Goal: Task Accomplishment & Management: Complete application form

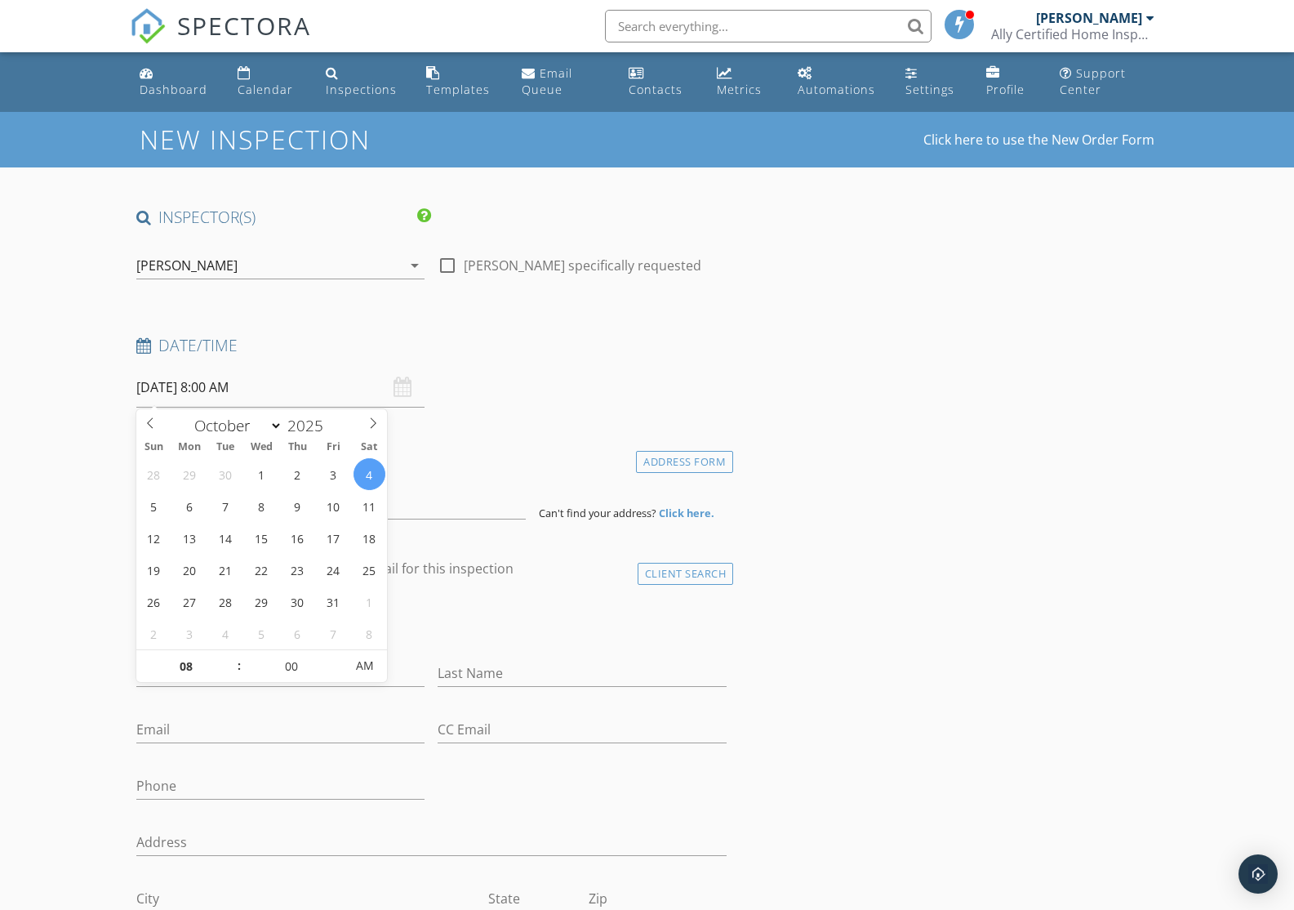
click at [344, 393] on input "10/04/2025 8:00 AM" at bounding box center [280, 388] width 289 height 40
type input "09"
type input "10/04/2025 9:00 AM"
click at [232, 656] on span at bounding box center [230, 658] width 11 height 16
type input "10"
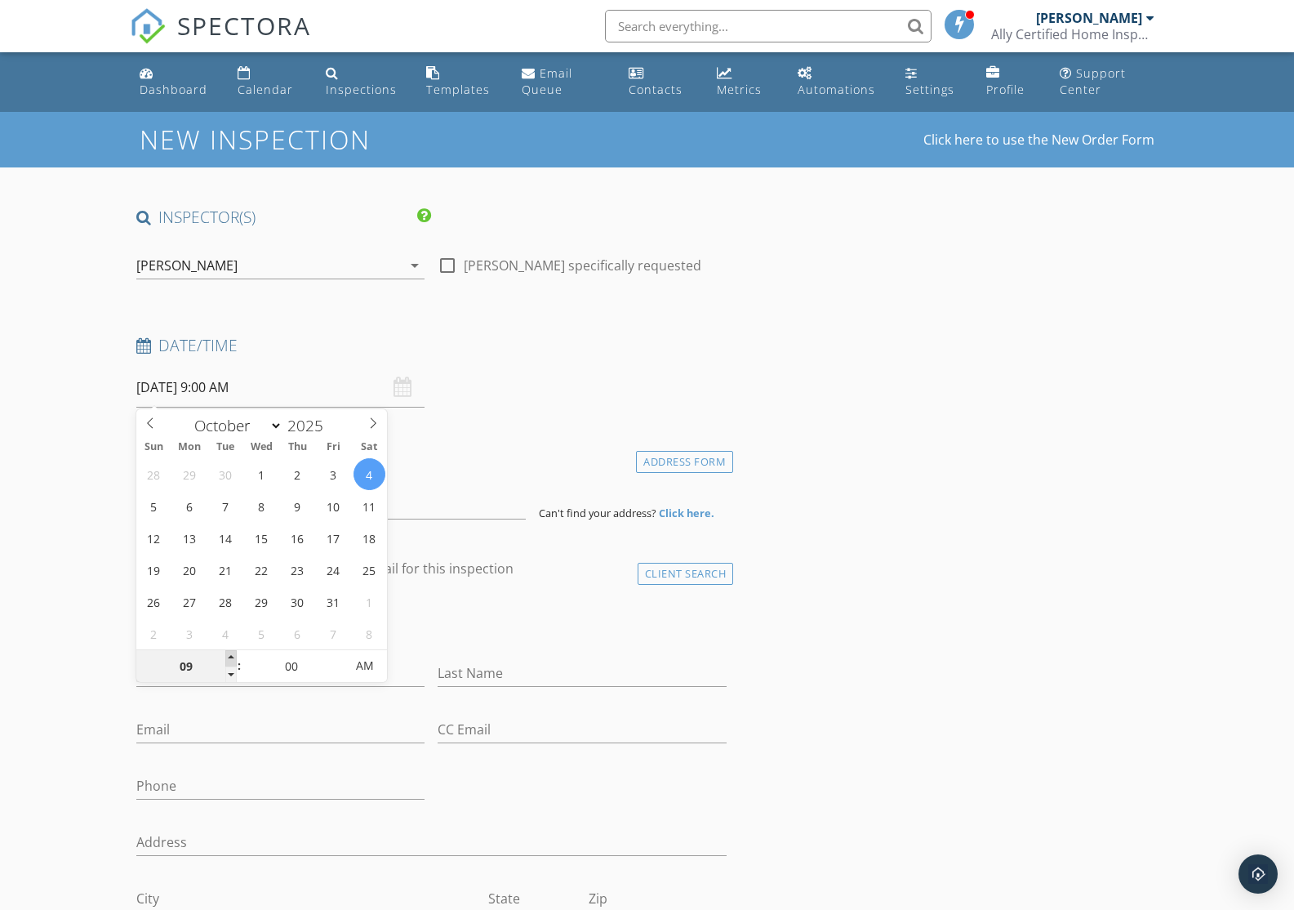
type input "10/04/2025 10:00 AM"
click at [232, 656] on span at bounding box center [230, 658] width 11 height 16
type input "11"
type input "10/04/2025 11:00 AM"
click at [232, 656] on span at bounding box center [230, 658] width 11 height 16
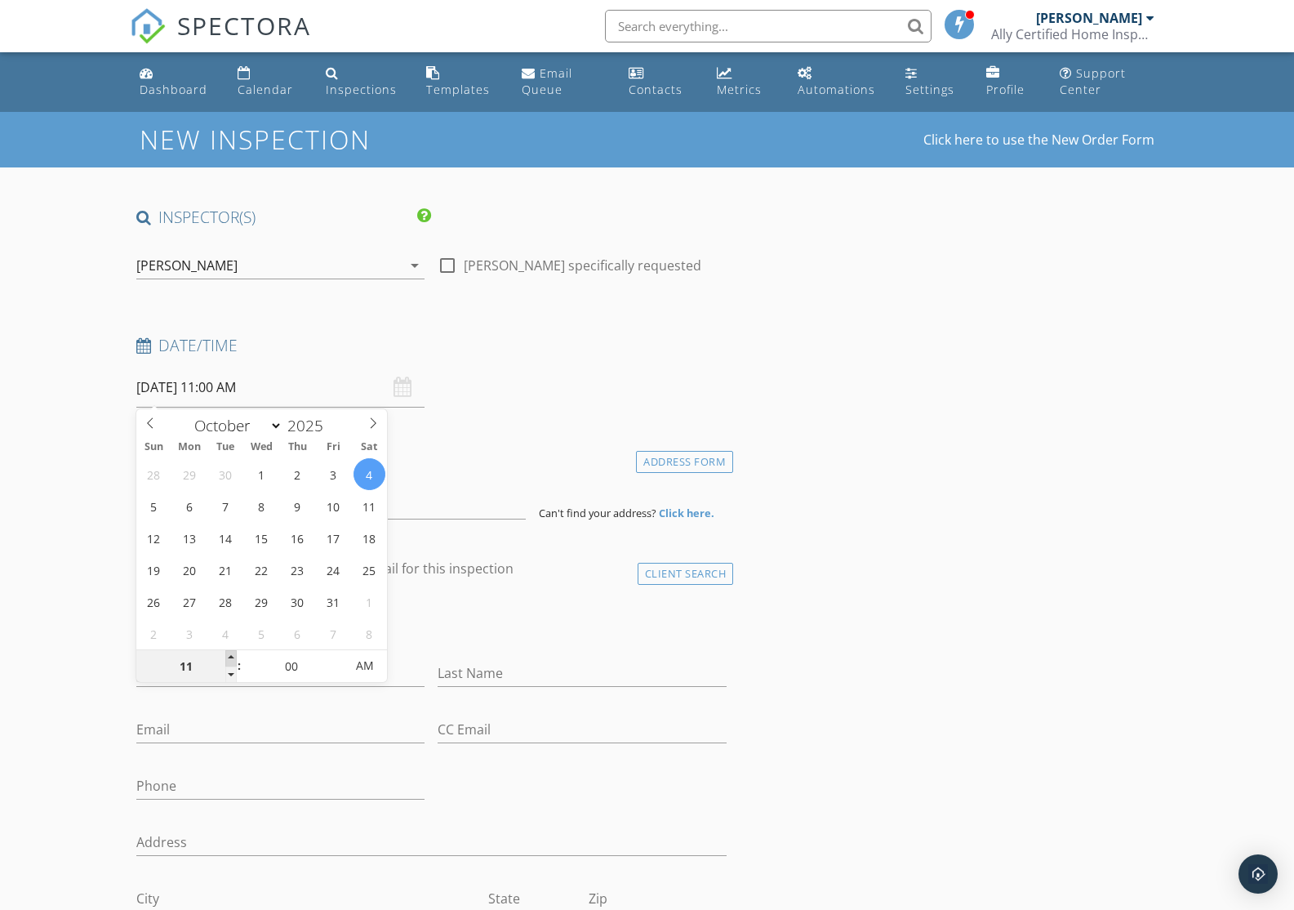
type input "12"
type input "10/04/2025 12:00 PM"
click at [232, 656] on span at bounding box center [230, 658] width 11 height 16
type input "01"
type input "10/04/2025 1:00 PM"
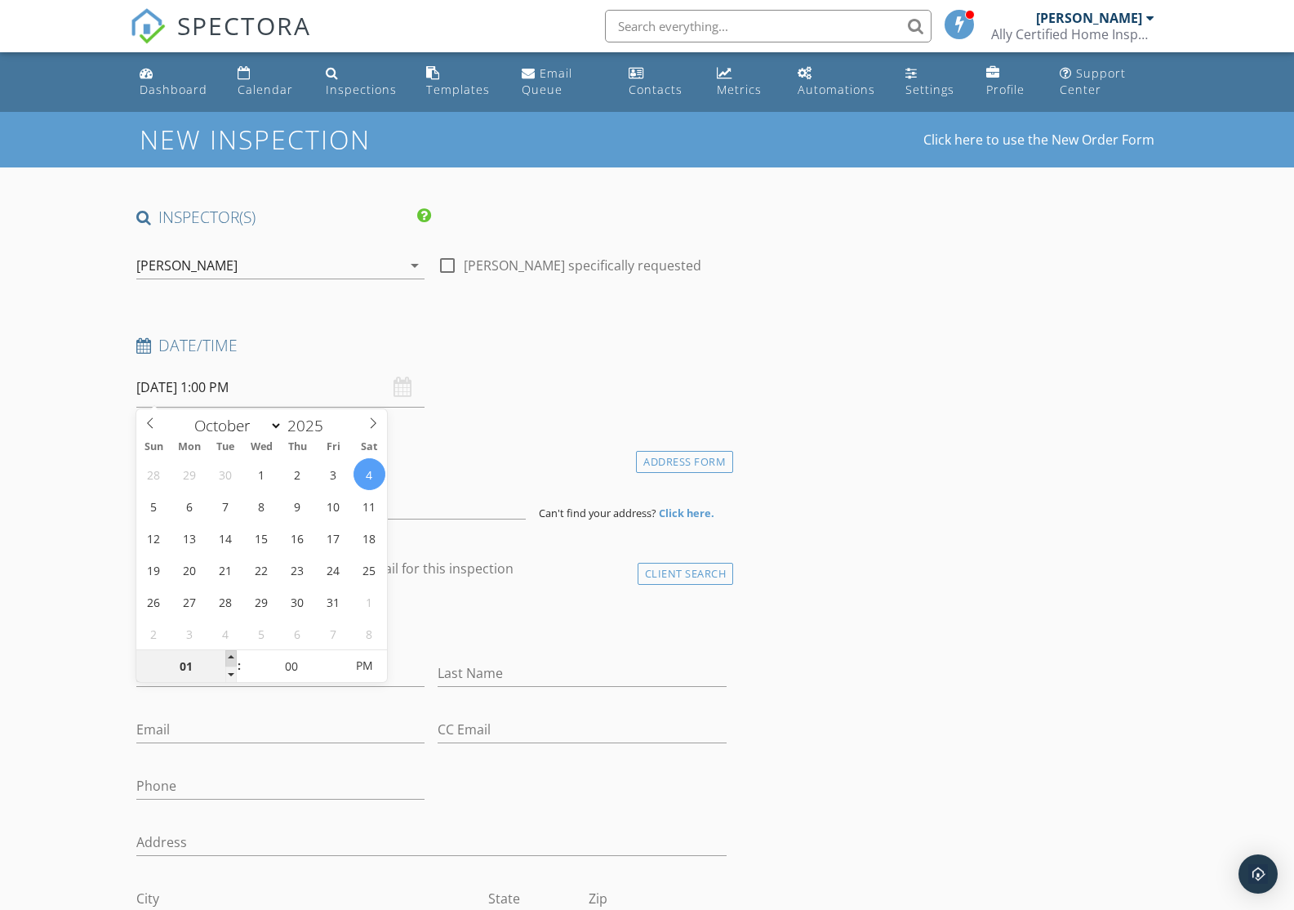
click at [232, 656] on span at bounding box center [230, 658] width 11 height 16
type input "02"
type input "10/04/2025 2:00 PM"
click at [232, 656] on span at bounding box center [230, 658] width 11 height 16
type input "03"
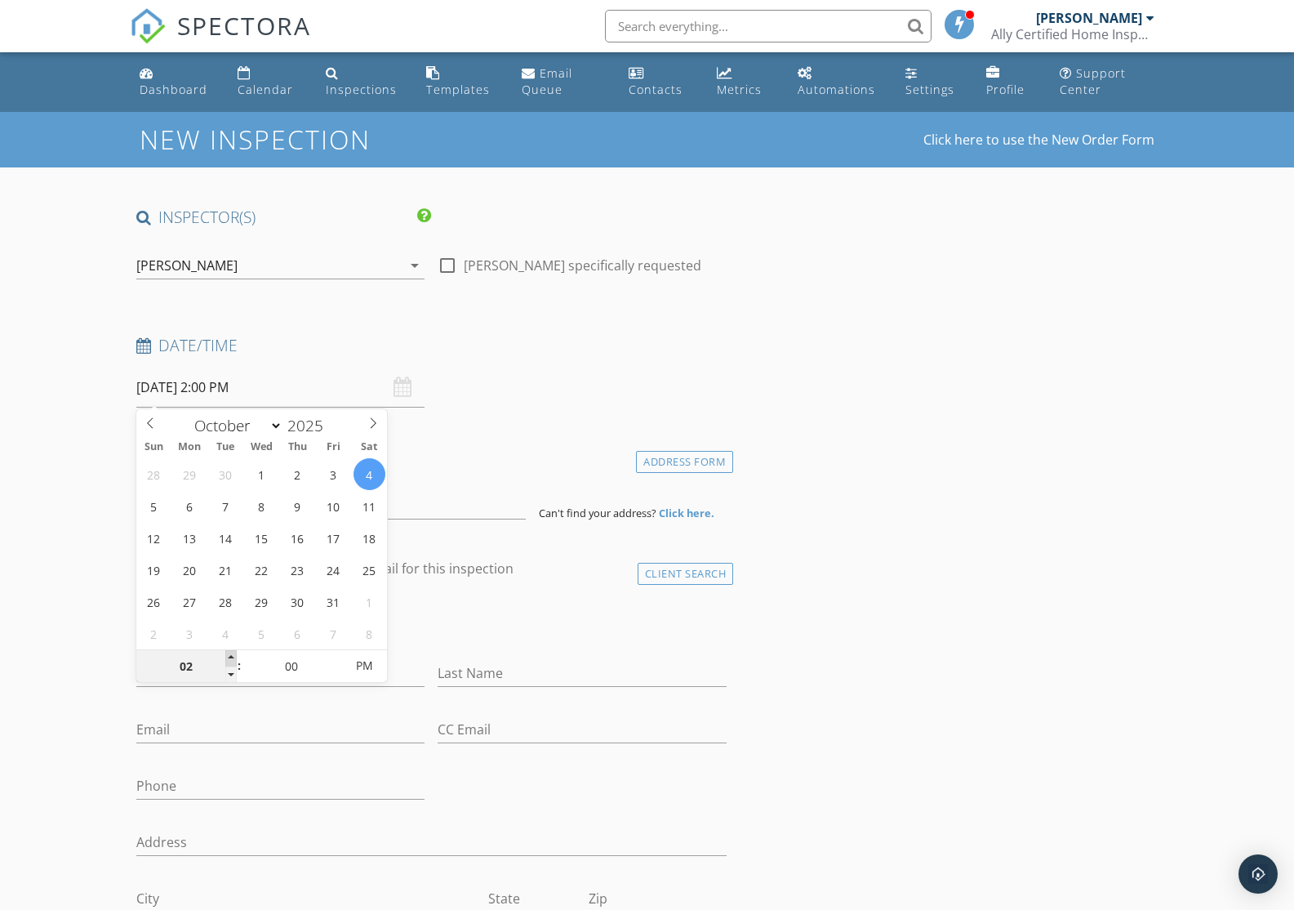
type input "10/04/2025 3:00 PM"
click at [232, 656] on span at bounding box center [230, 658] width 11 height 16
click at [454, 510] on input at bounding box center [331, 499] width 390 height 40
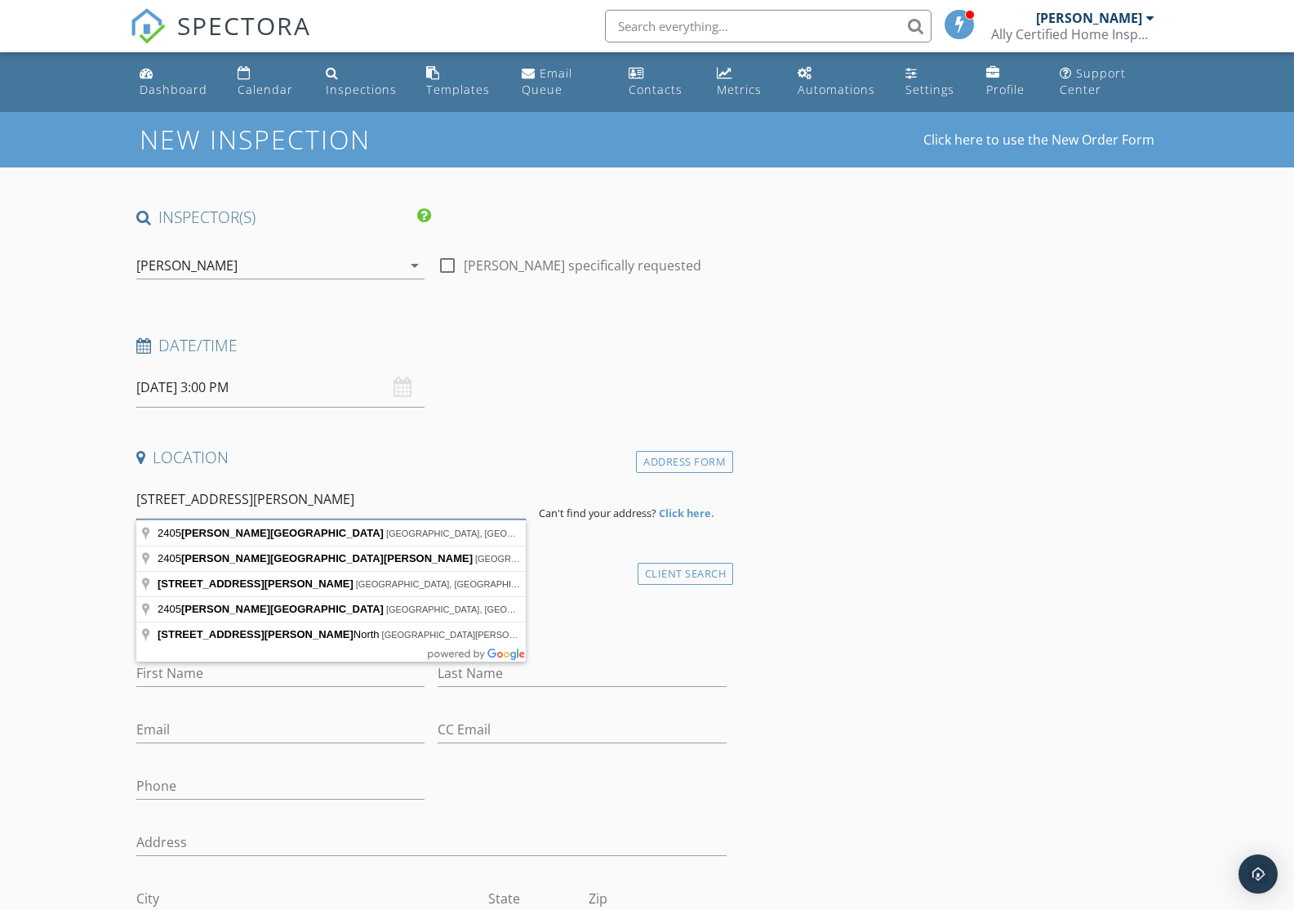
type input "2405 Margaret Street"
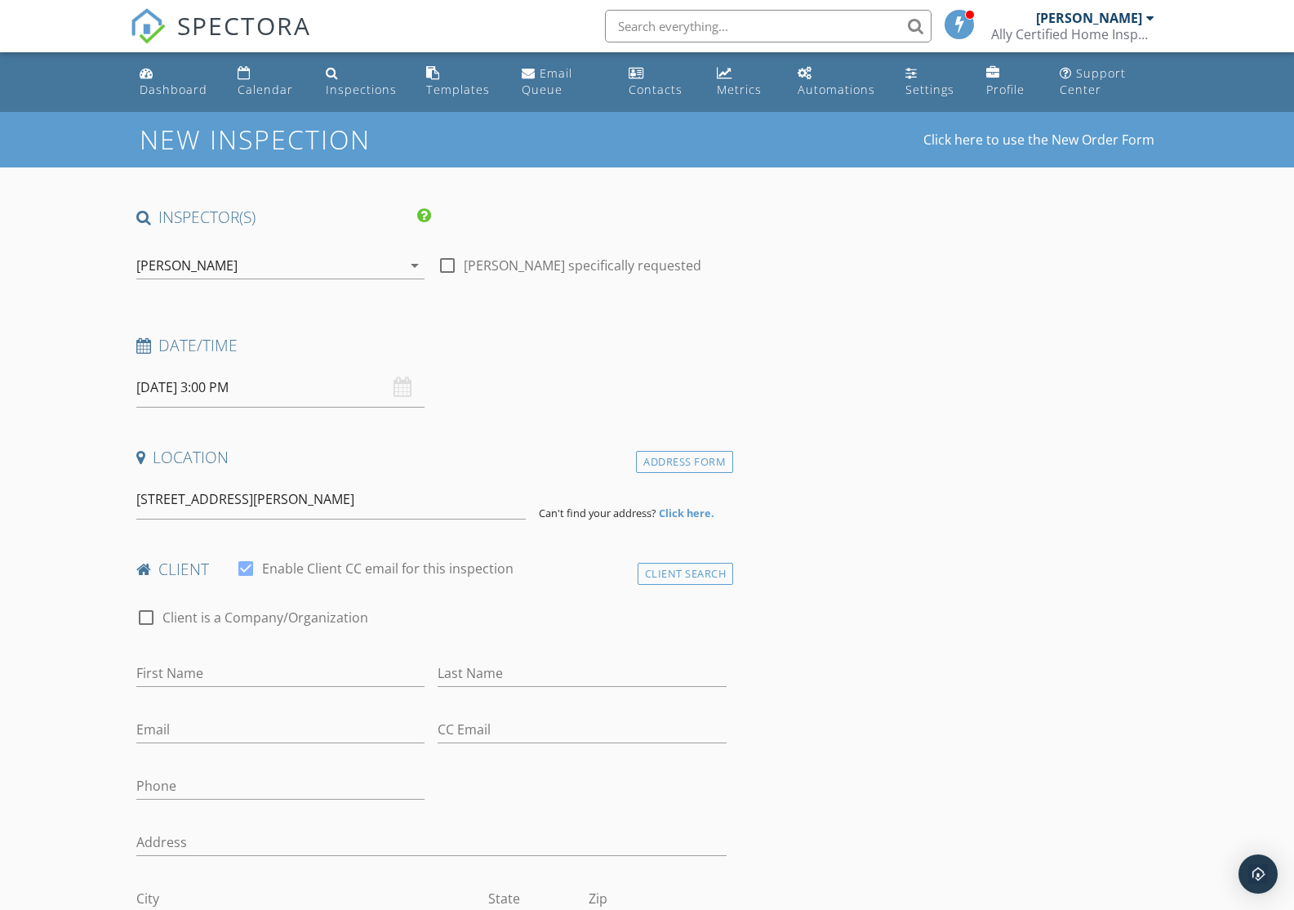
click at [694, 510] on strong "Click here." at bounding box center [687, 513] width 56 height 15
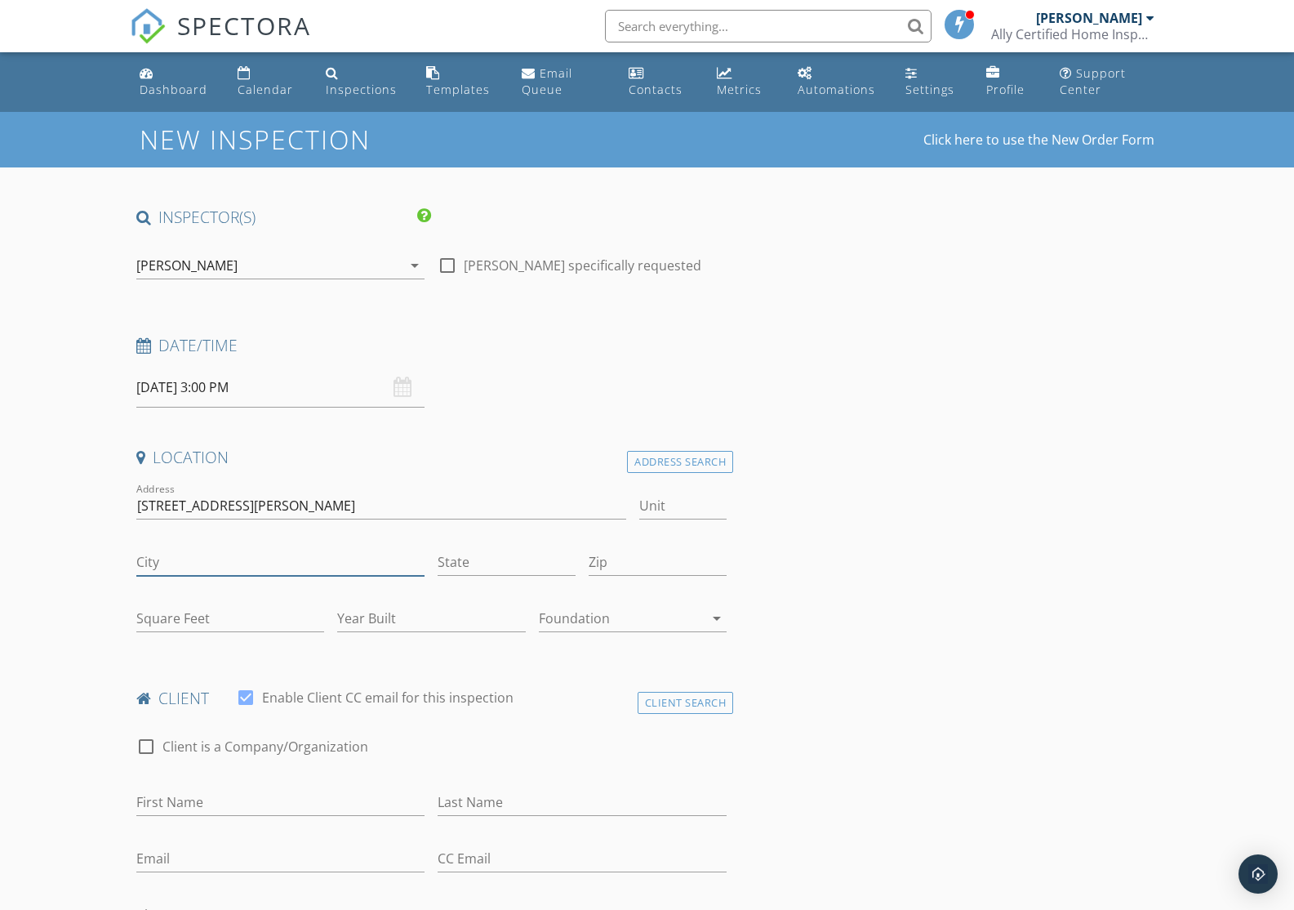
click at [266, 566] on input "City" at bounding box center [280, 562] width 289 height 27
type input "Crandall"
type input "TX"
type input "1300"
type input "2025"
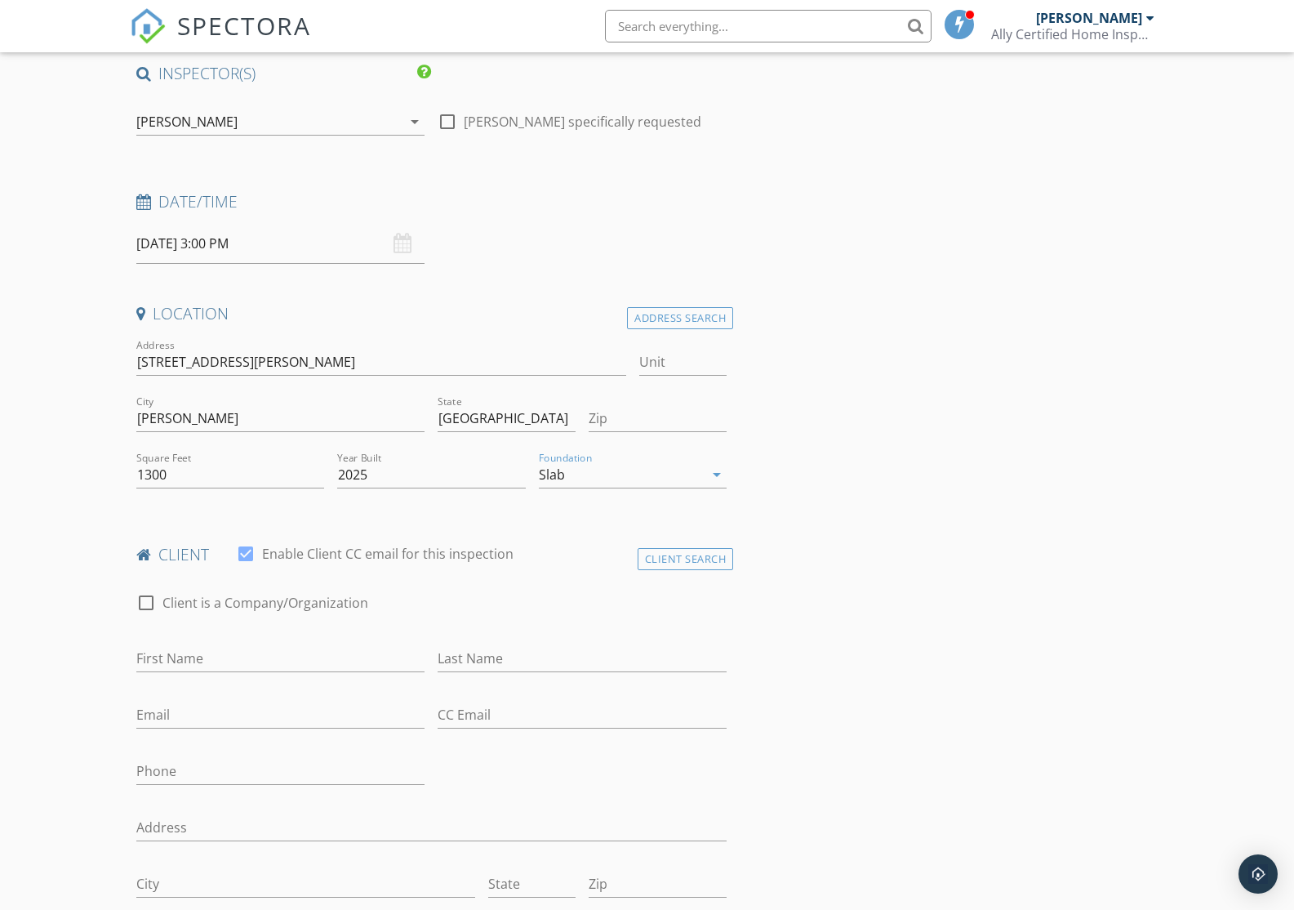
scroll to position [158, 0]
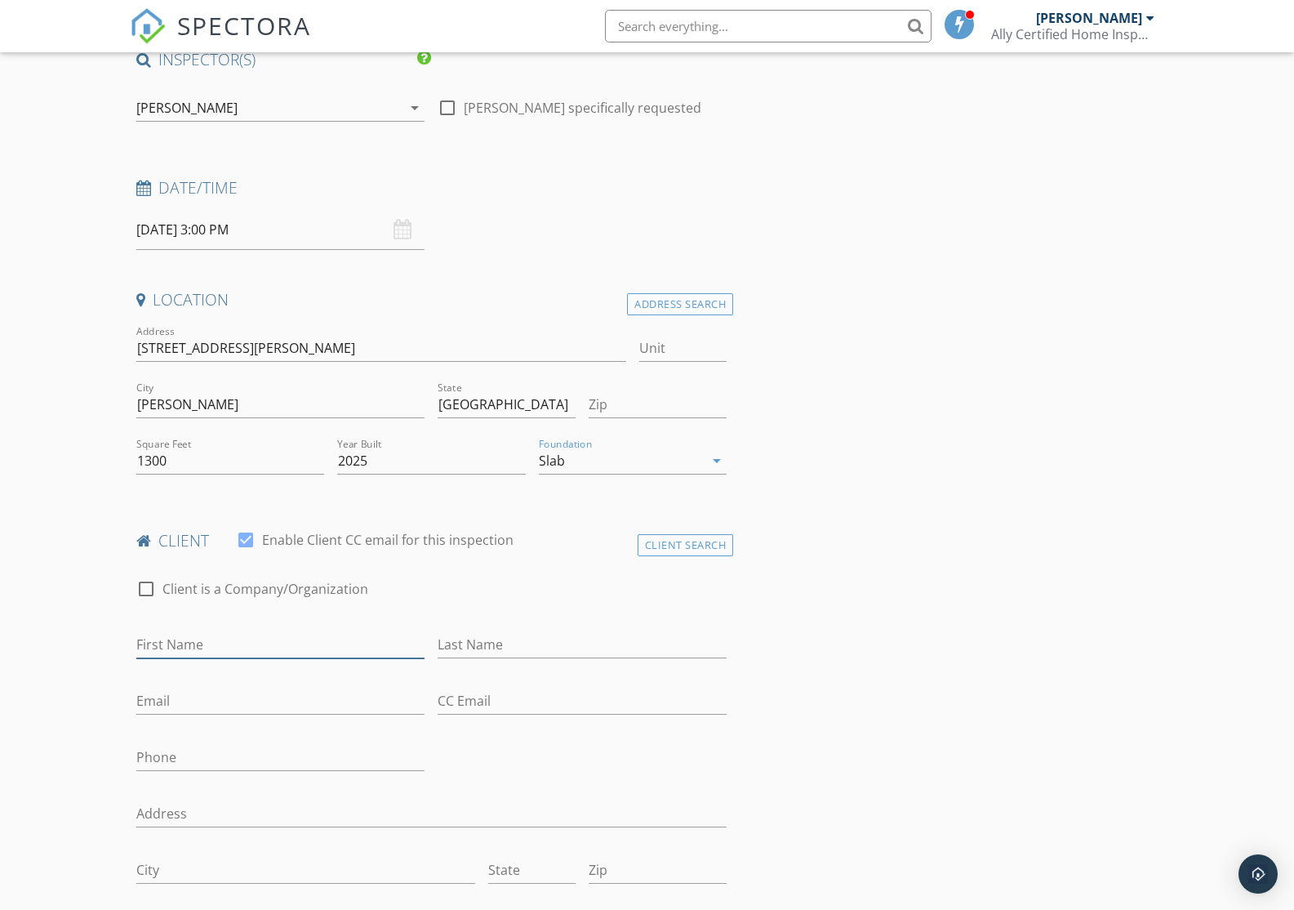
click at [317, 652] on input "First Name" at bounding box center [280, 644] width 289 height 27
type input "Trevon"
type input "Proctor"
type input "trevonproctor1991@gmail.com"
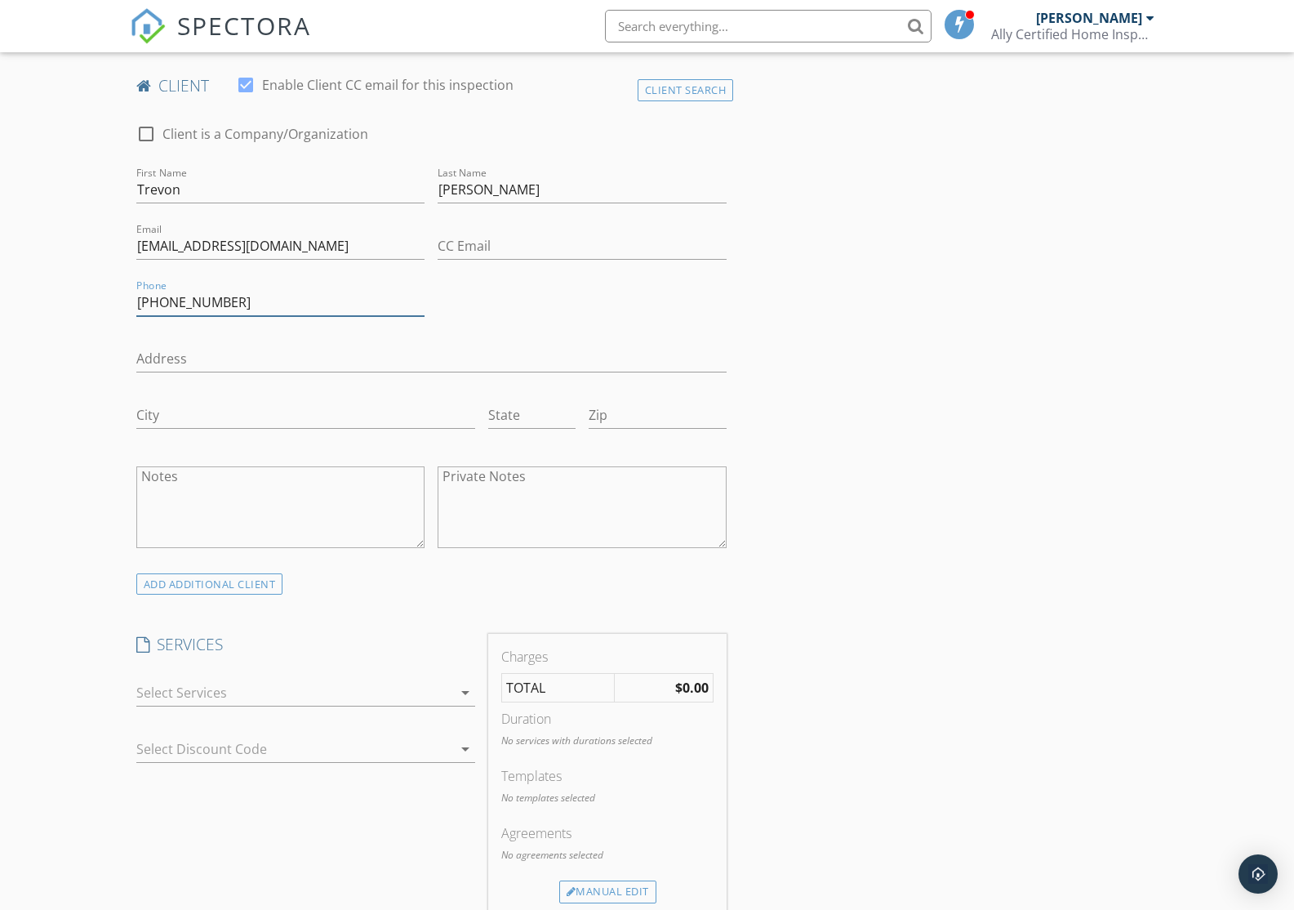
scroll to position [611, 0]
type input "972-827-5293"
click at [412, 693] on div at bounding box center [294, 694] width 316 height 26
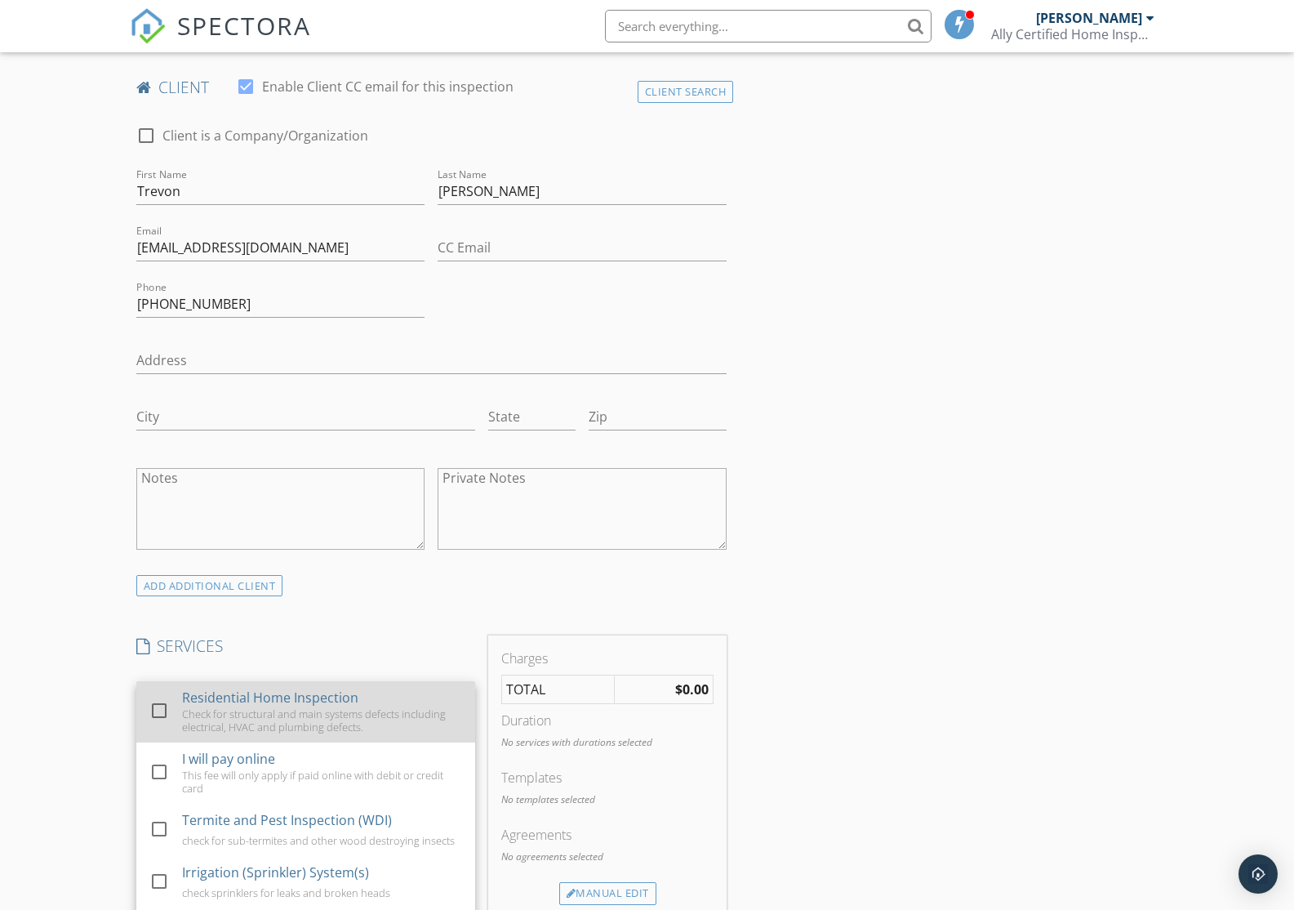
click at [332, 693] on div "Residential Home Inspection" at bounding box center [269, 698] width 176 height 20
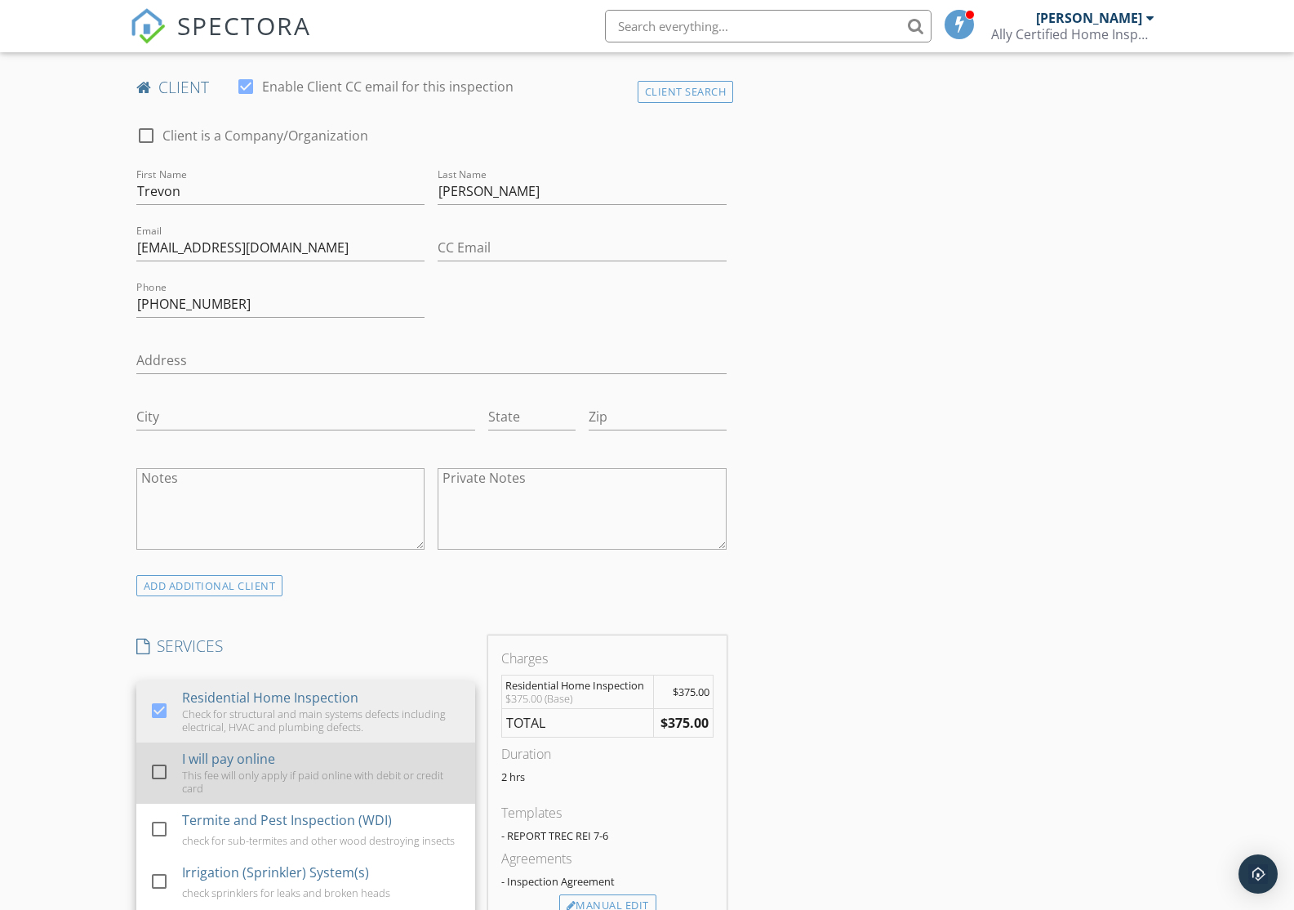
click at [234, 752] on div "I will pay online" at bounding box center [227, 759] width 93 height 20
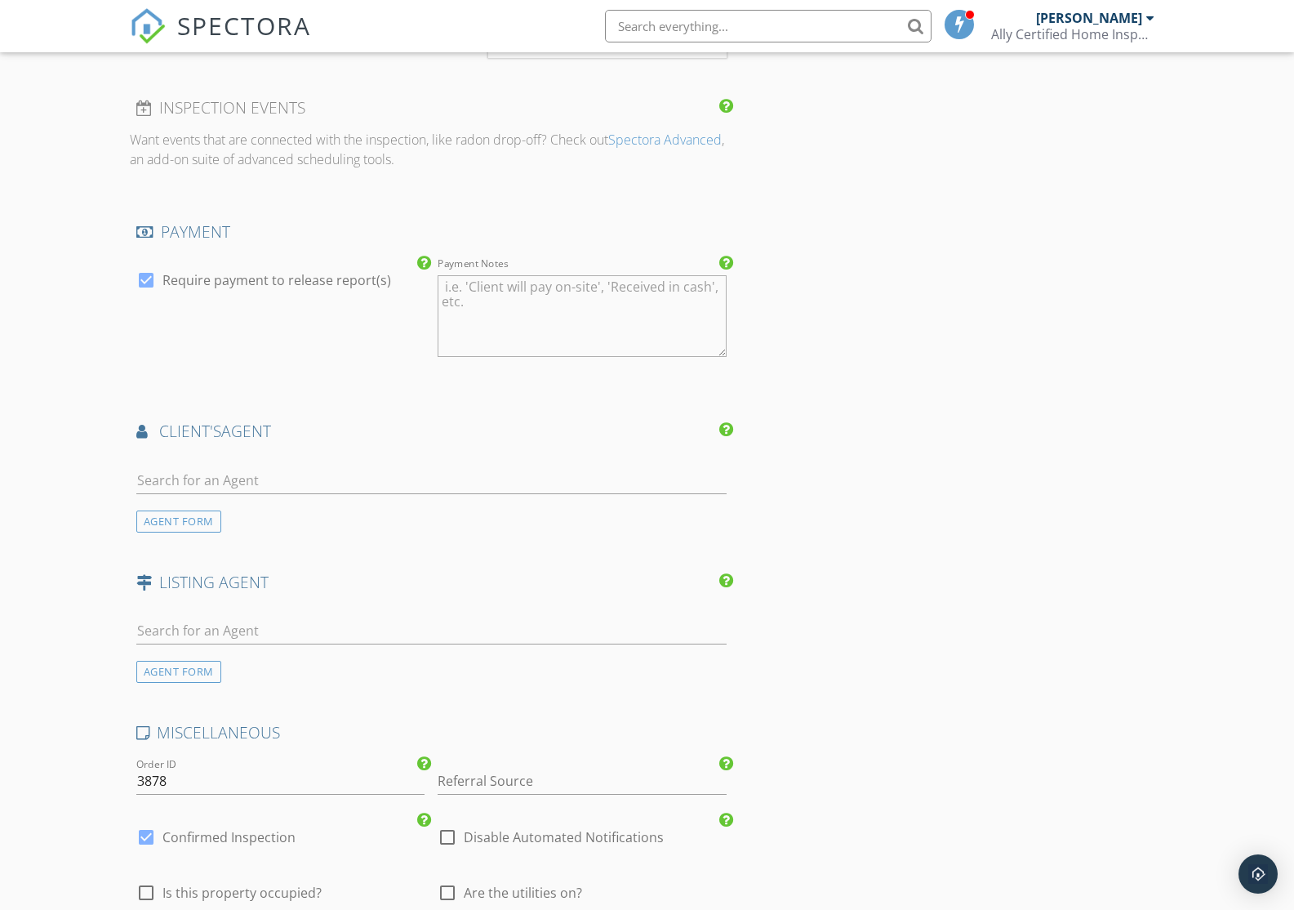
scroll to position [1529, 0]
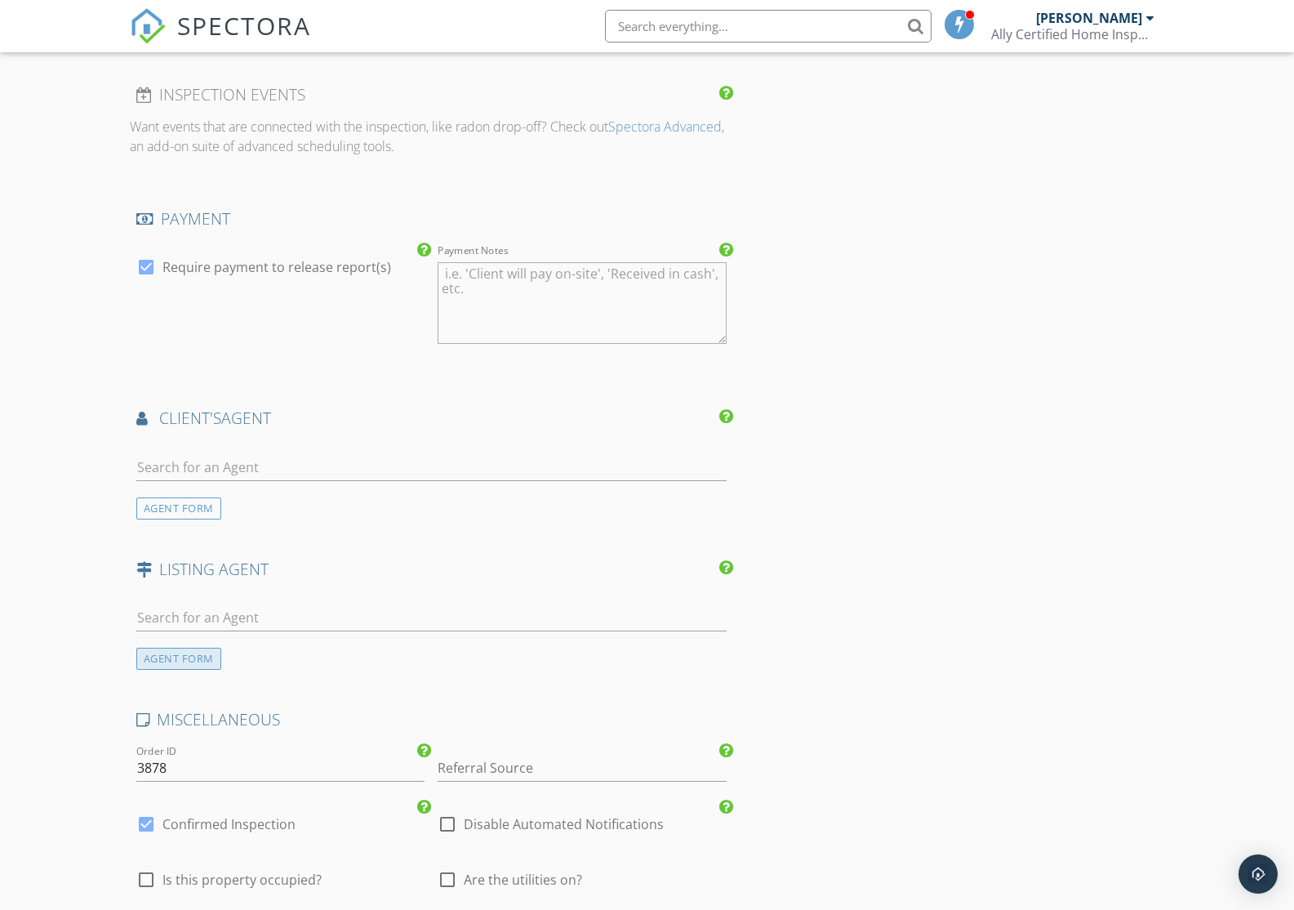
click at [212, 660] on div "AGENT FORM" at bounding box center [178, 659] width 85 height 22
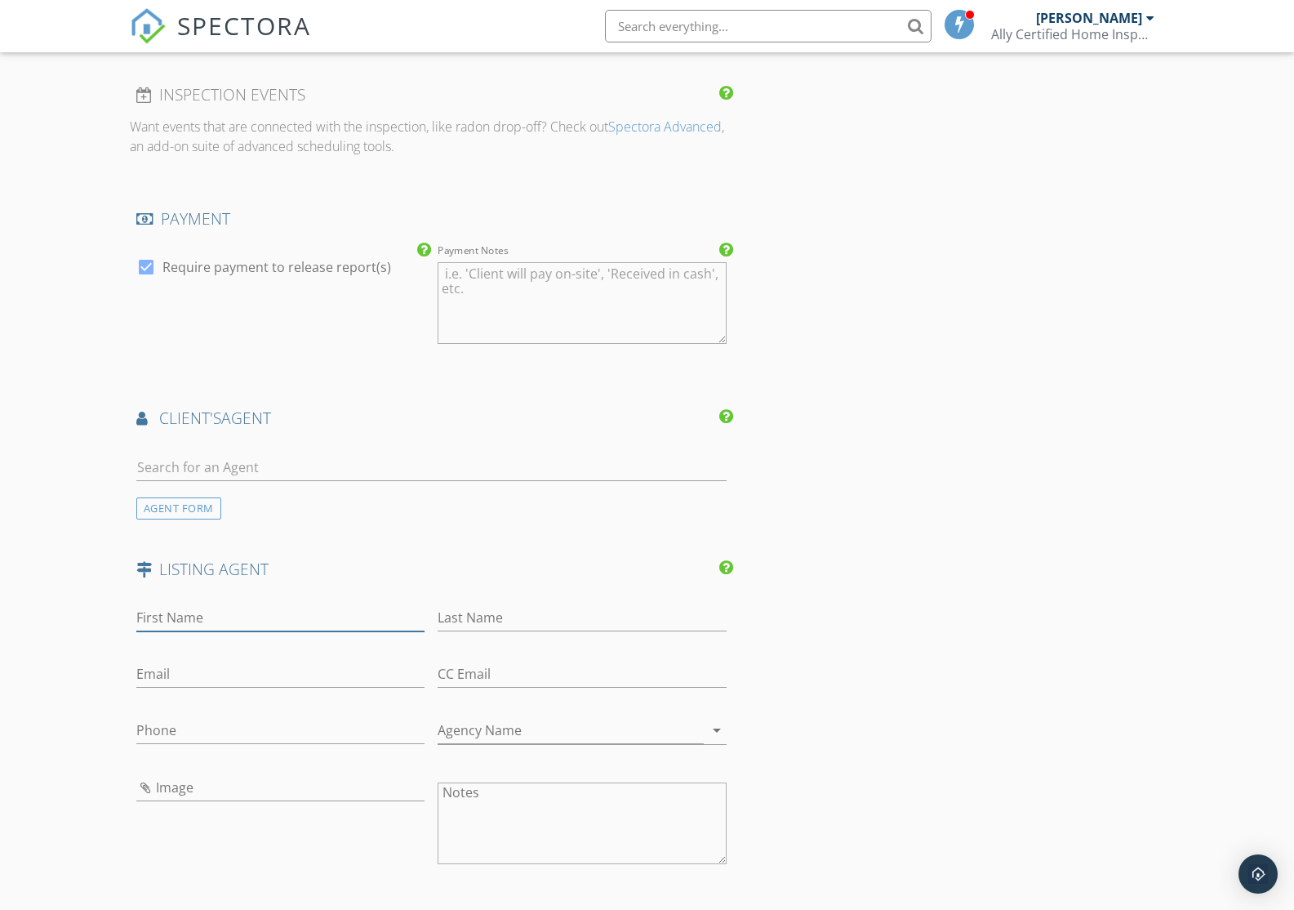
click at [189, 613] on input "First Name" at bounding box center [280, 617] width 289 height 27
type input "o"
type input "Jon"
type input "Waxler"
type input "jwaxler@drhorton.com"
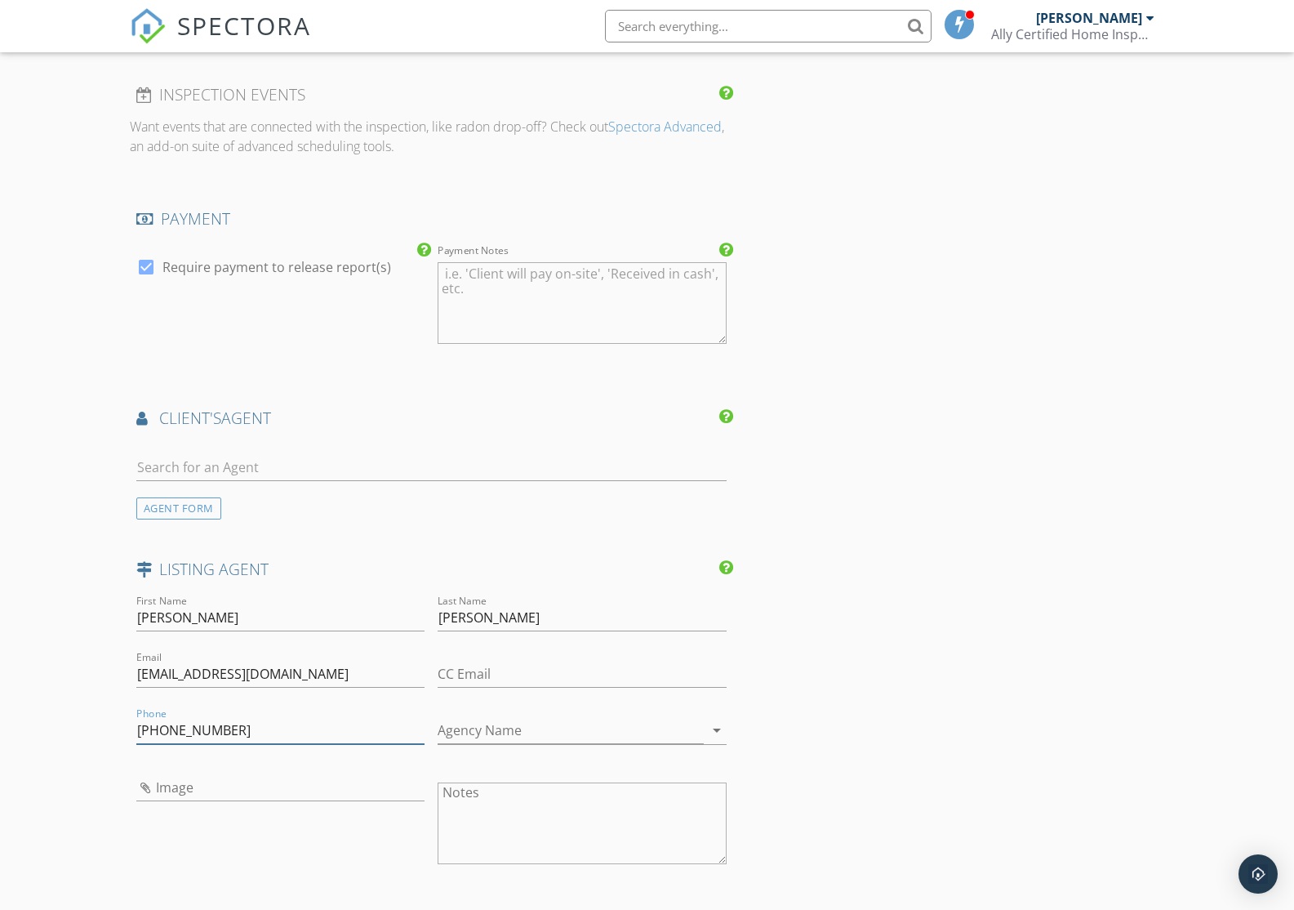
type input "214-600-3812"
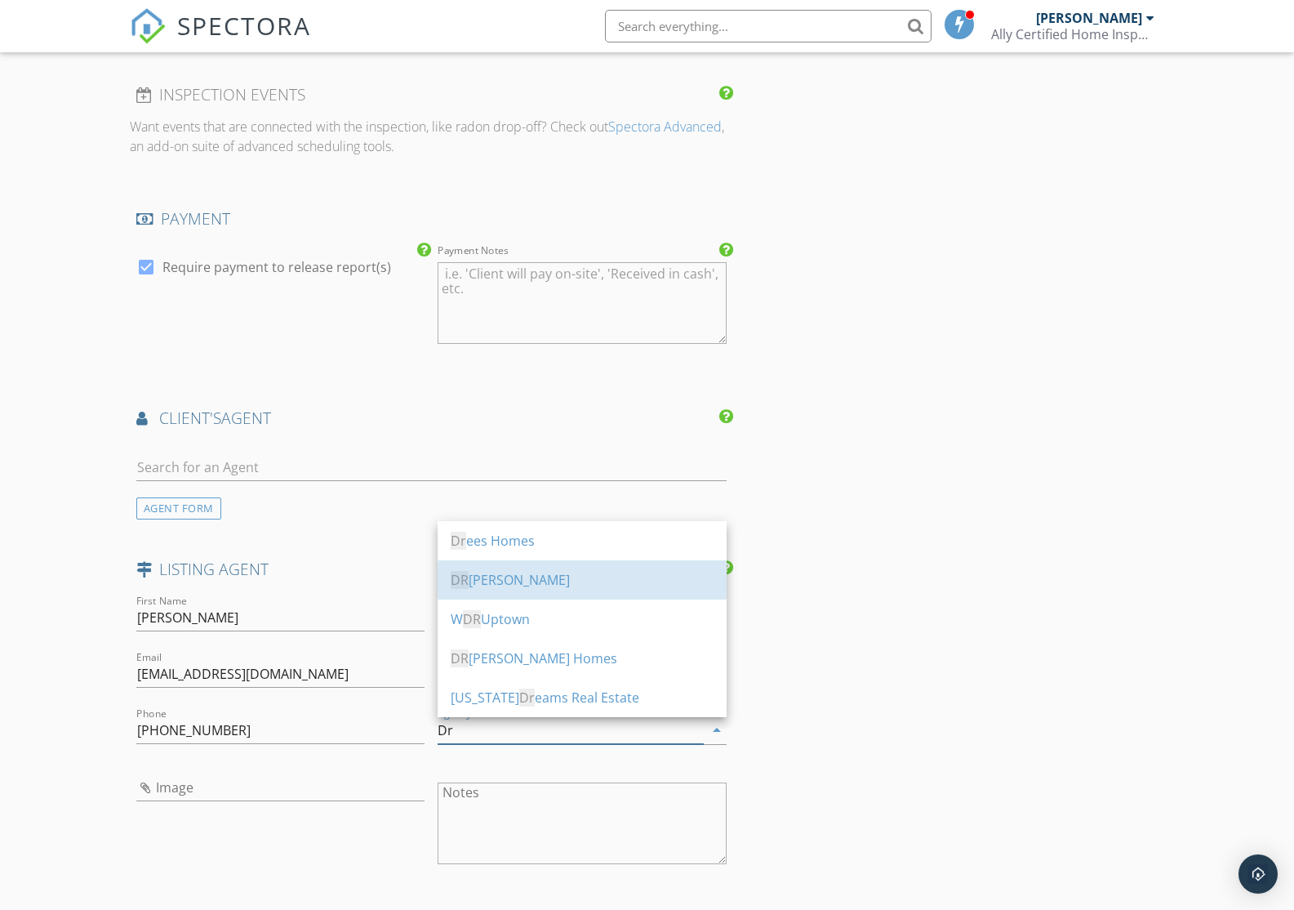
drag, startPoint x: 538, startPoint y: 581, endPoint x: 604, endPoint y: 624, distance: 78.6
click at [538, 581] on div "DR Horton" at bounding box center [582, 580] width 263 height 20
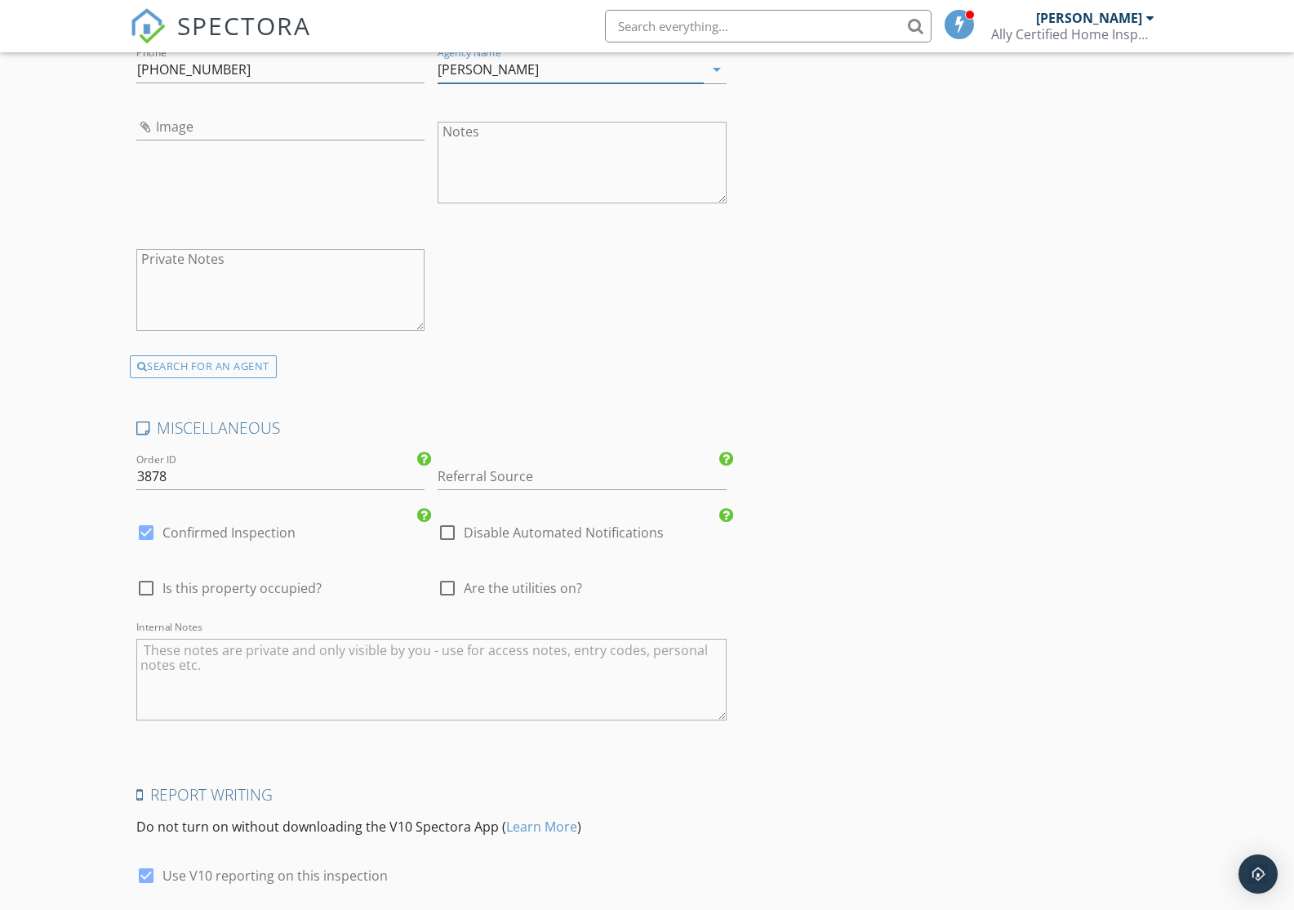
scroll to position [2194, 0]
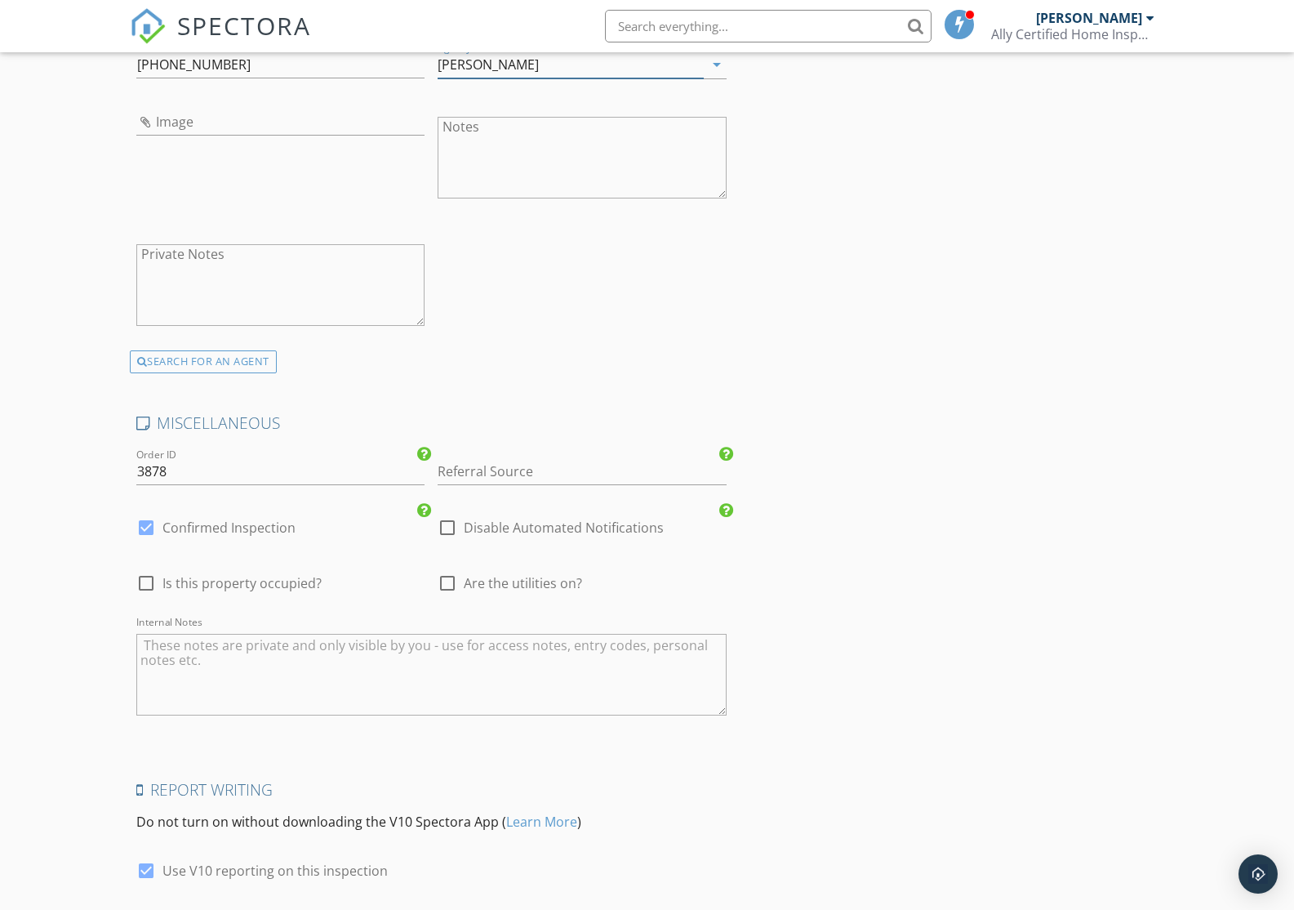
type input "DR Horton"
click at [510, 584] on span "Are the utilities on?" at bounding box center [523, 583] width 118 height 16
checkbox input "true"
click at [506, 472] on input "Referral Source" at bounding box center [582, 471] width 289 height 27
click at [527, 497] on div "Google Search" at bounding box center [582, 504] width 287 height 33
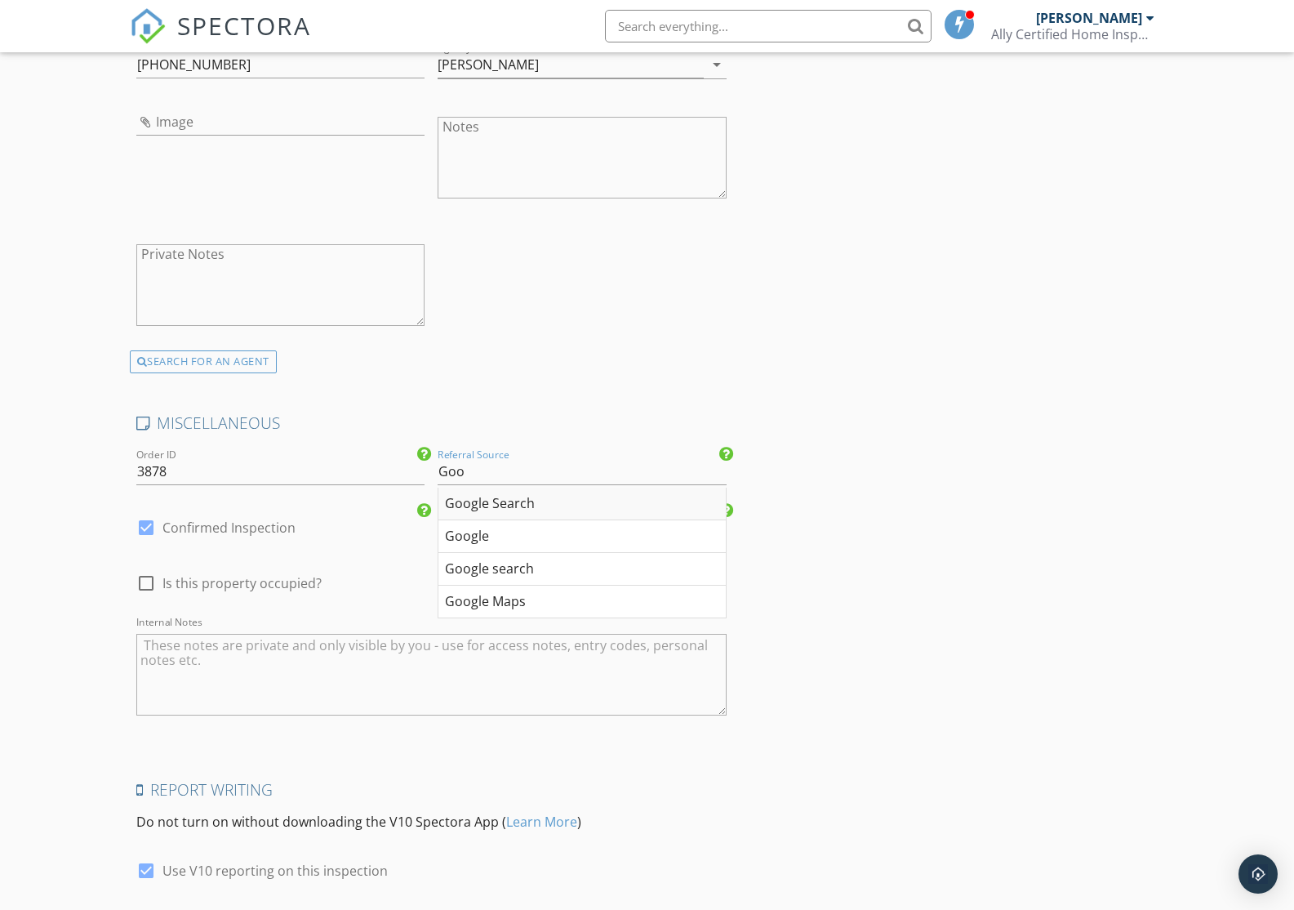
type input "Google Search"
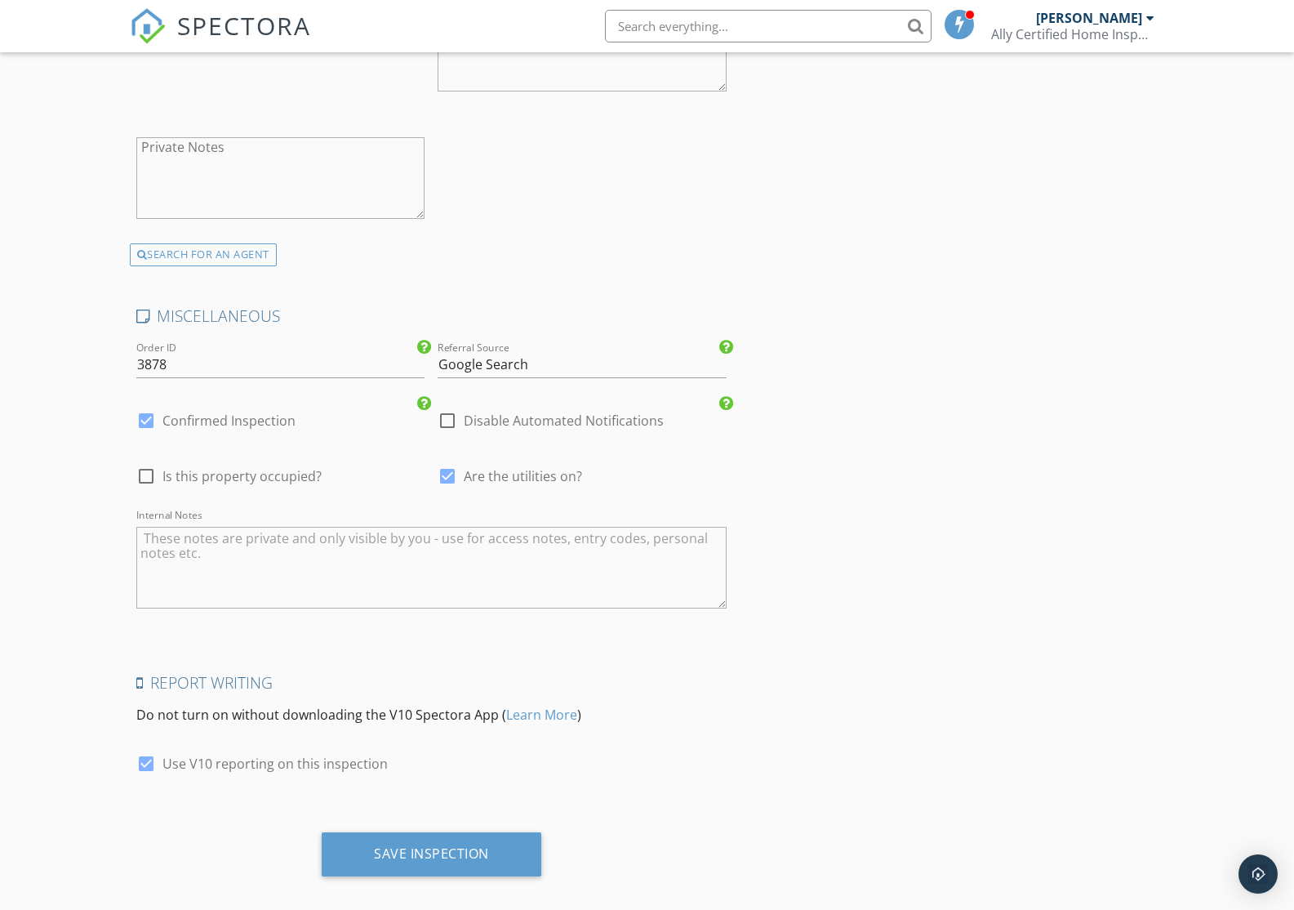
scroll to position [2319, 0]
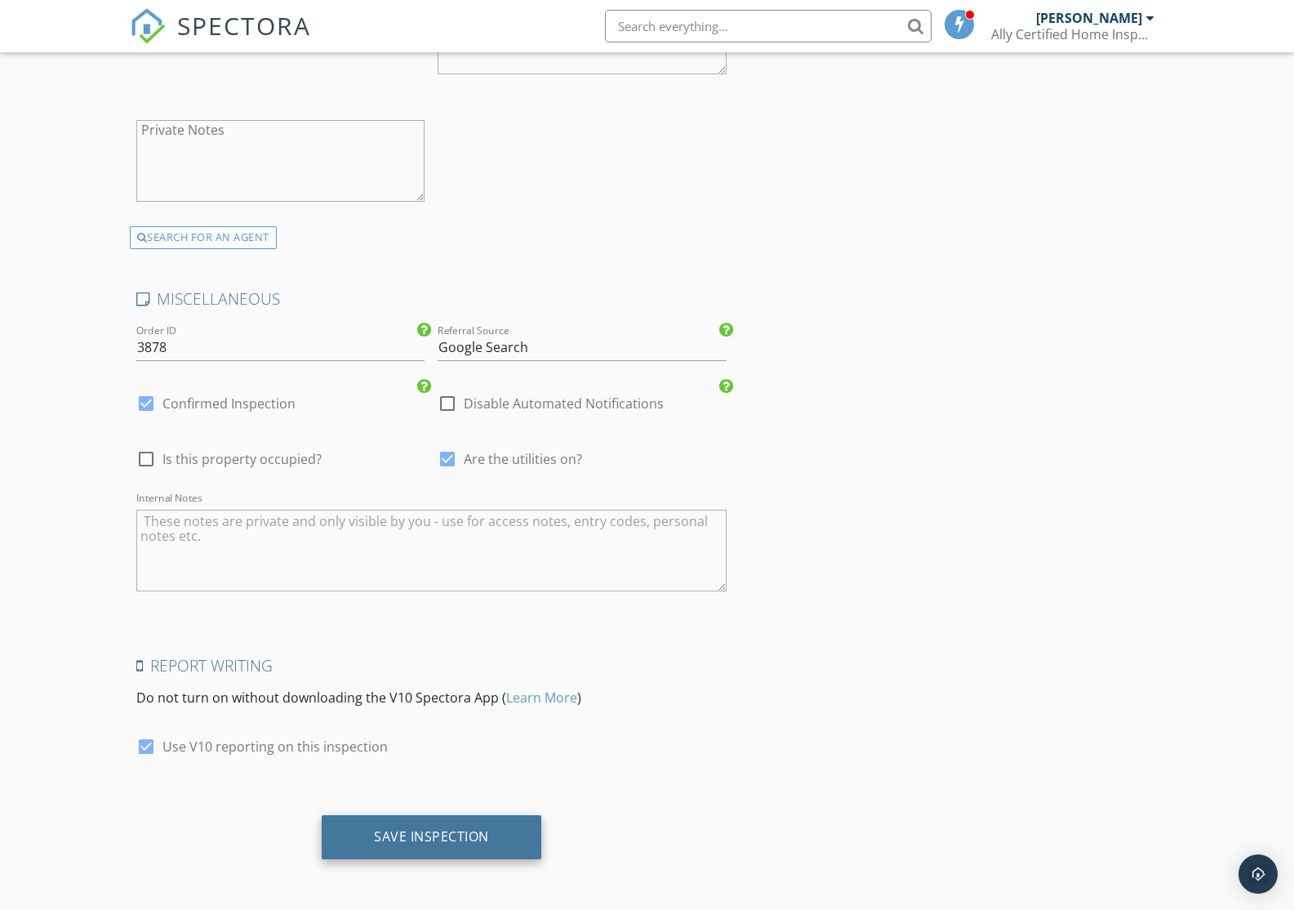
click at [472, 835] on div "Save Inspection" at bounding box center [431, 836] width 115 height 16
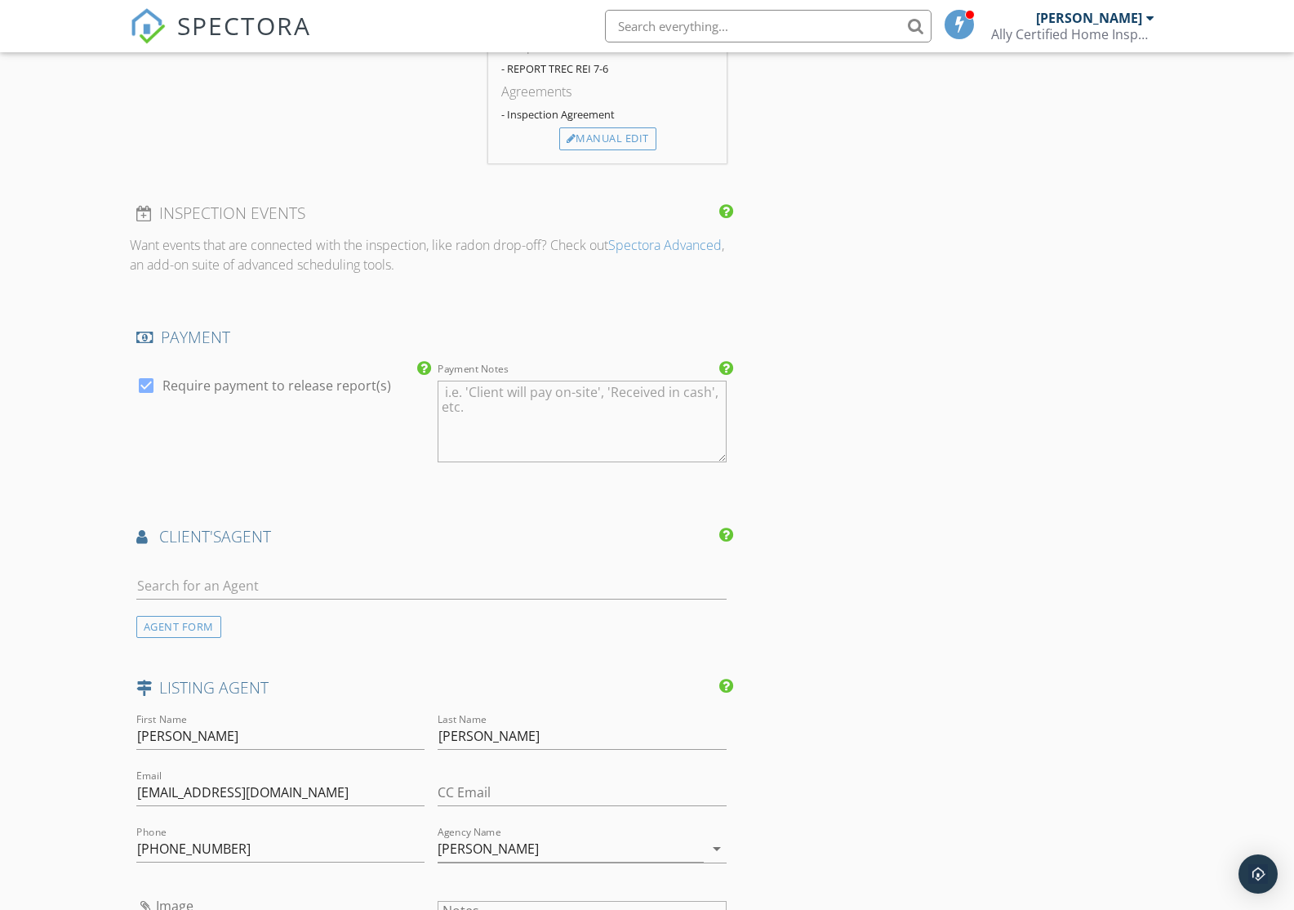
scroll to position [0, 0]
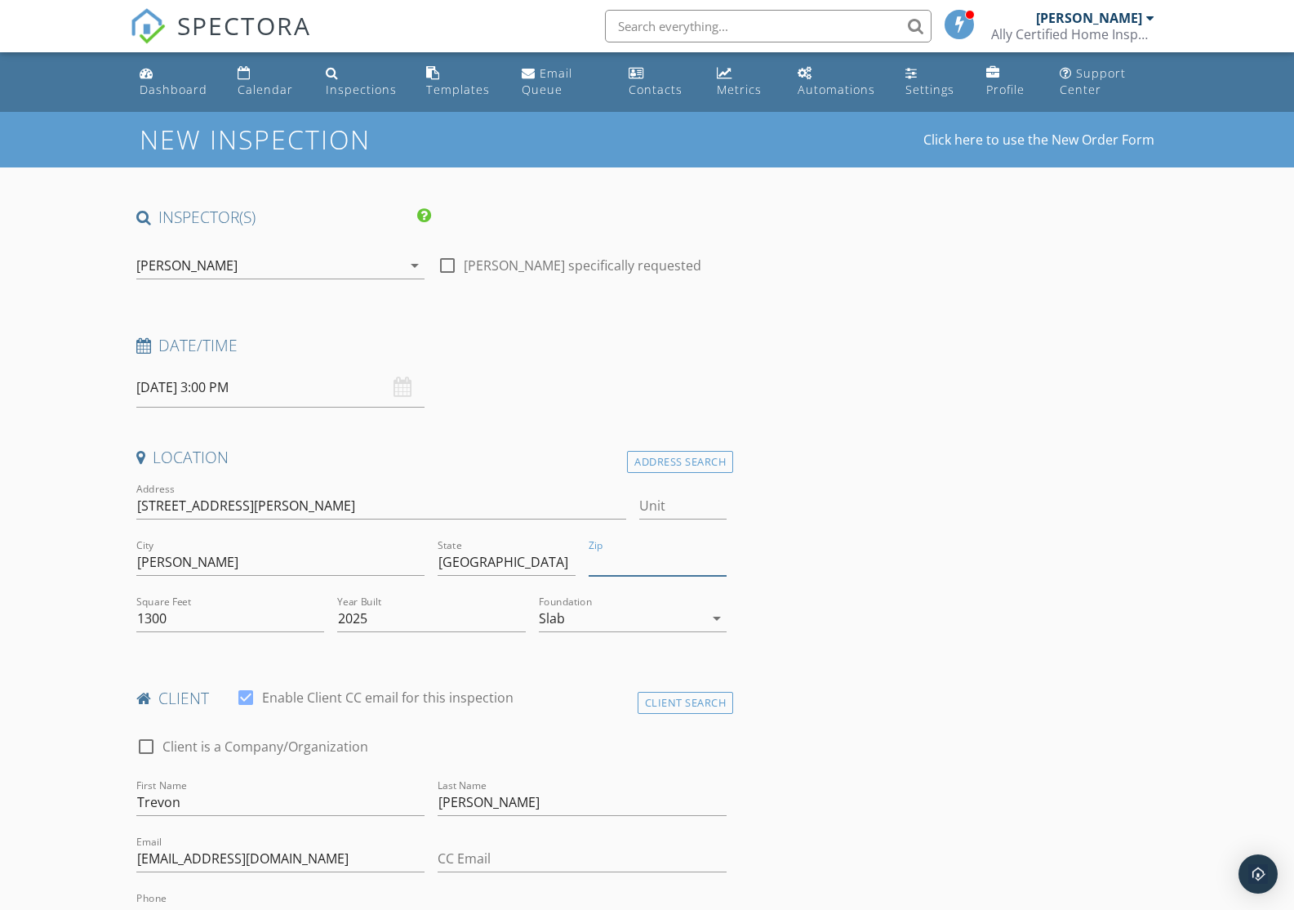
click at [653, 563] on input "Zip" at bounding box center [658, 562] width 138 height 27
paste input "75114"
type input "75114"
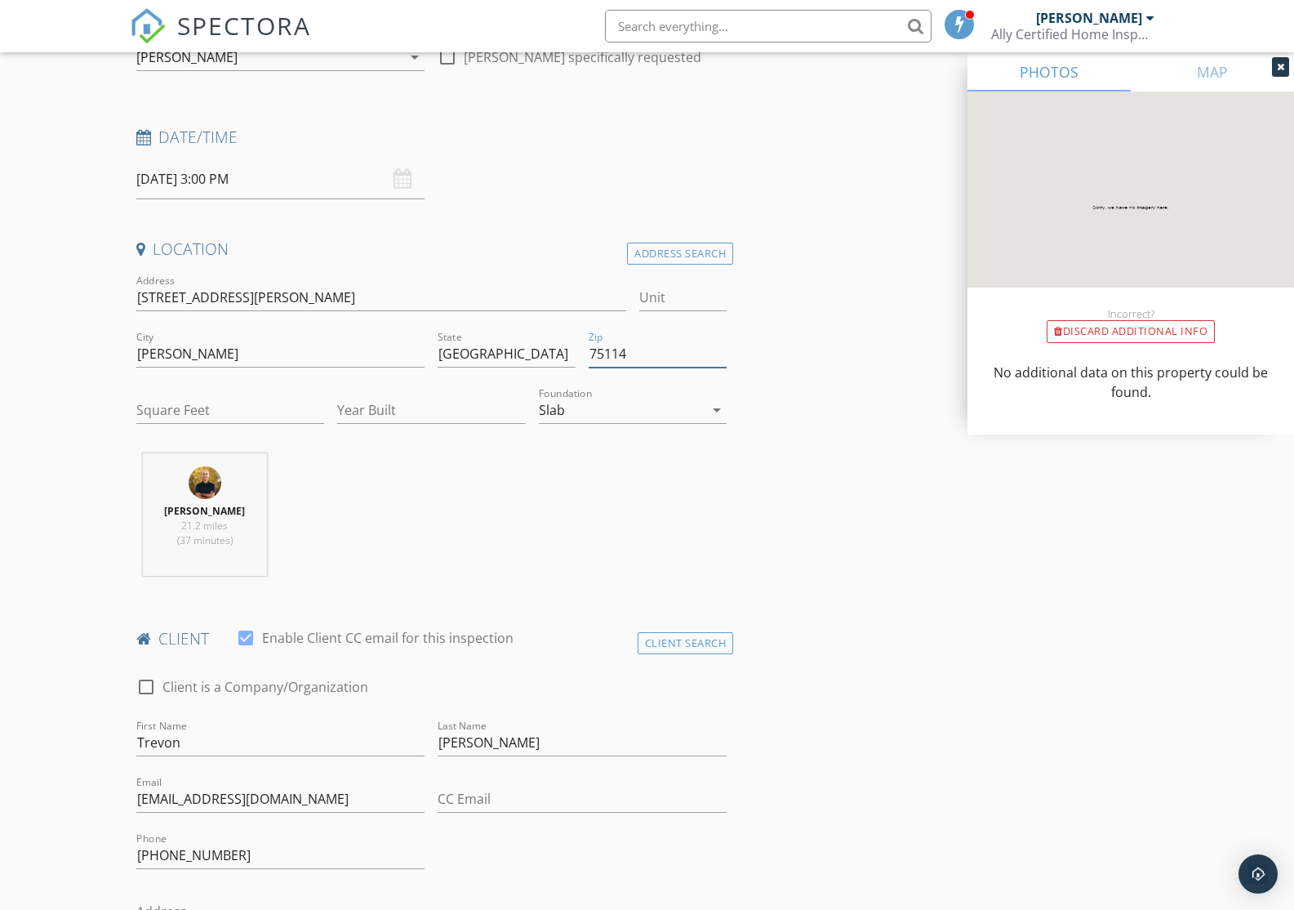
scroll to position [207, 0]
type input "75114"
click at [272, 416] on input "Square Feet" at bounding box center [230, 411] width 189 height 27
type input "1300"
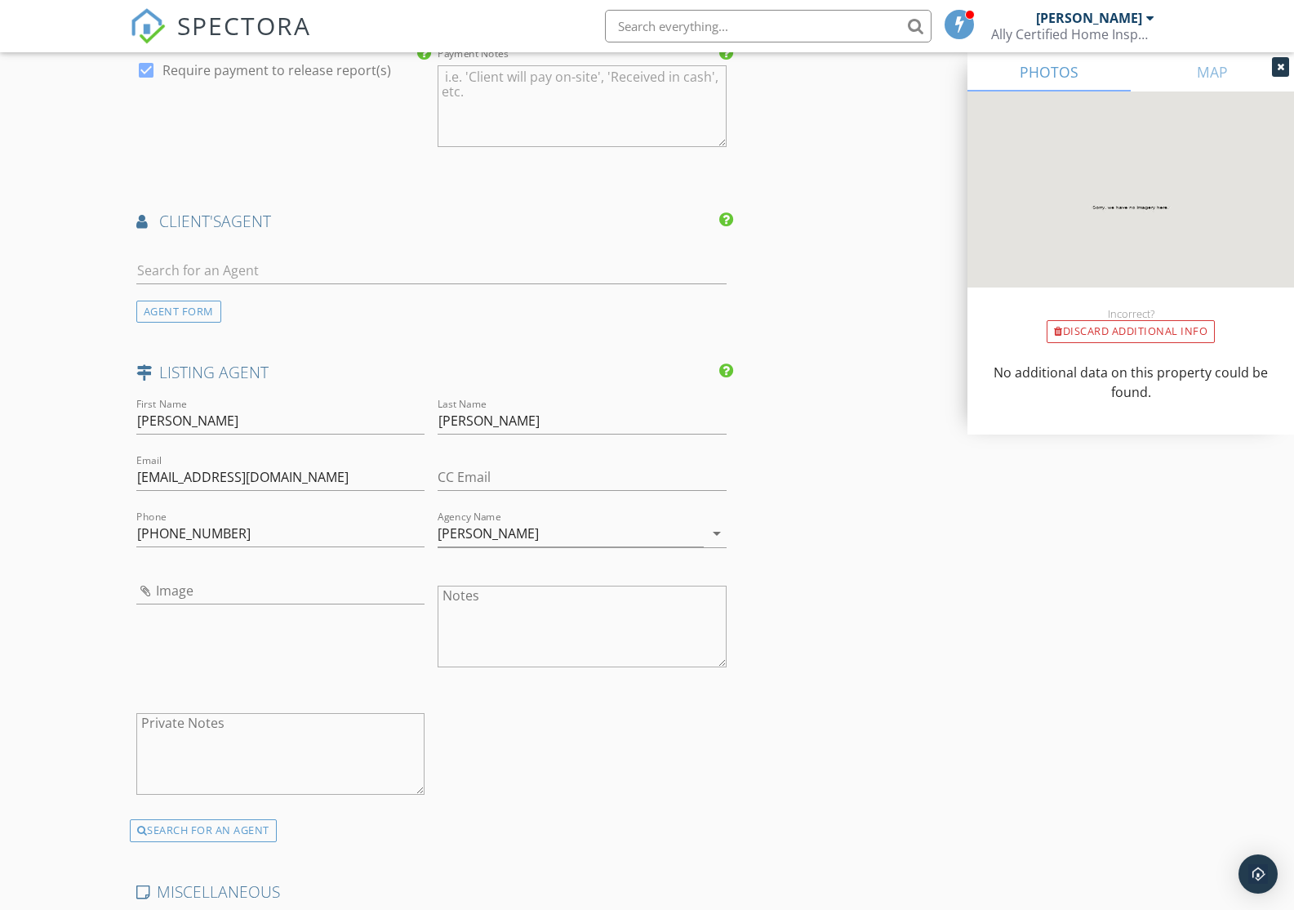
scroll to position [2467, 0]
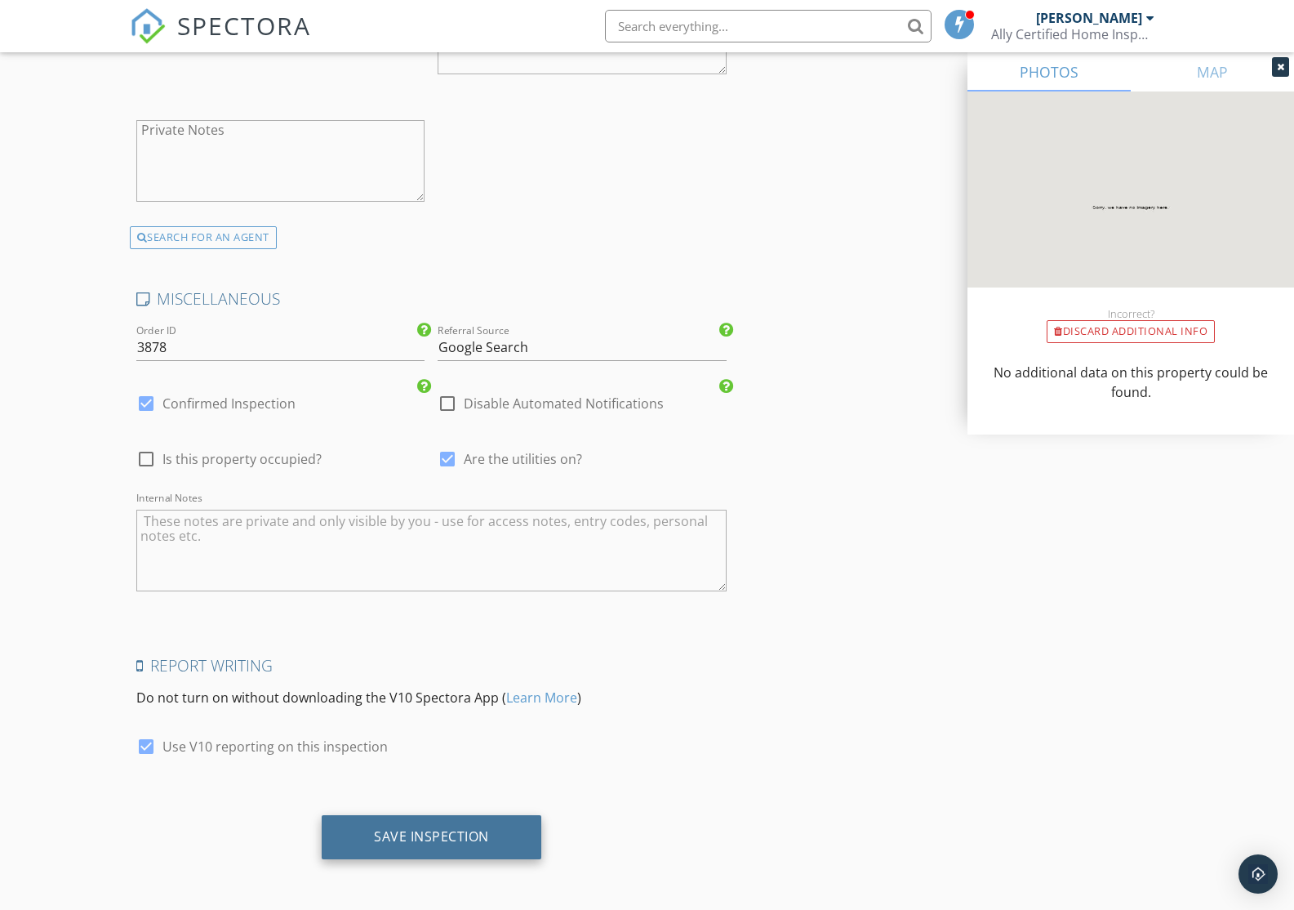
type input "2025"
click at [407, 843] on div "Save Inspection" at bounding box center [431, 836] width 115 height 16
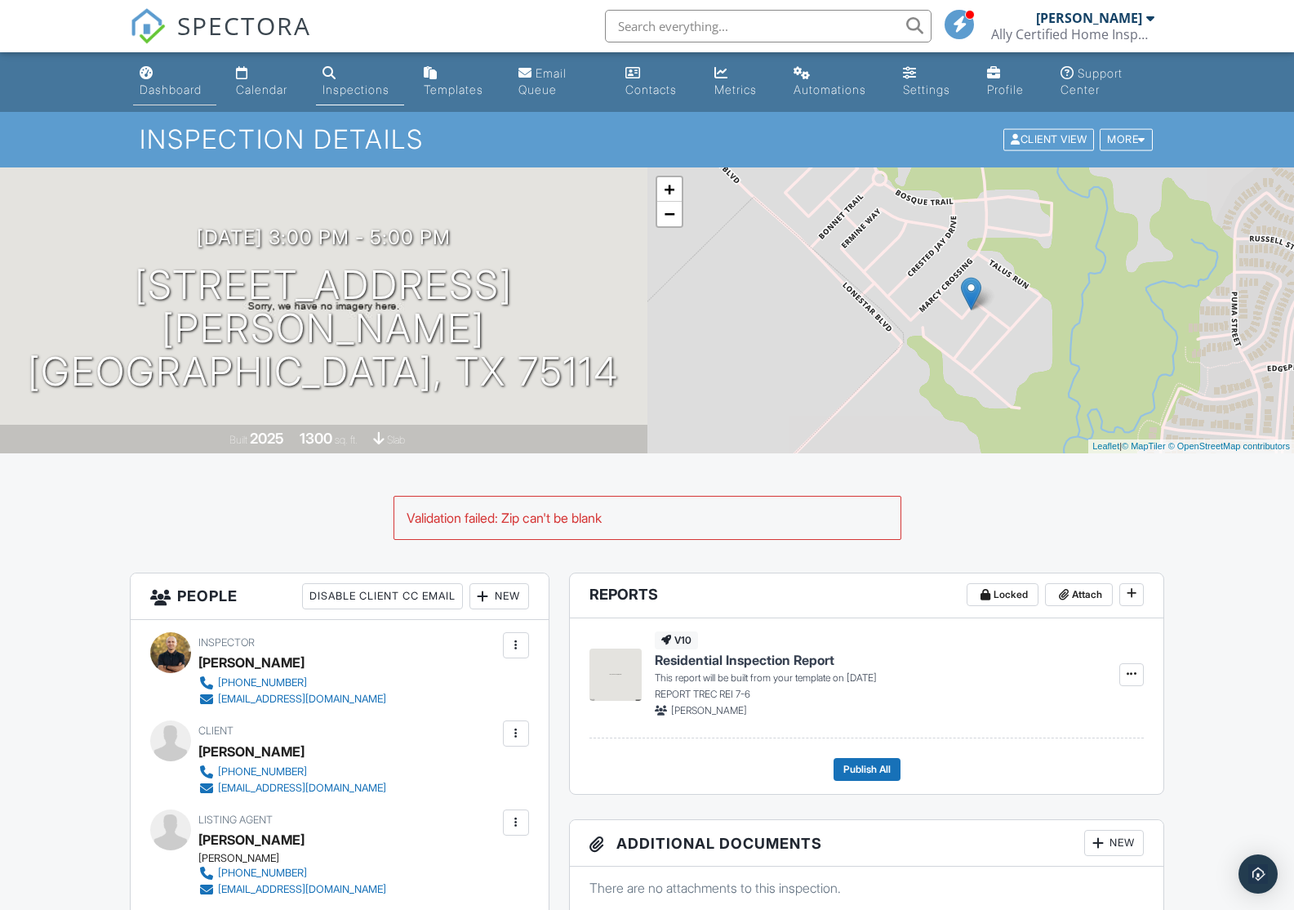
click at [160, 84] on div "Dashboard" at bounding box center [171, 89] width 62 height 14
